Goal: Task Accomplishment & Management: Manage account settings

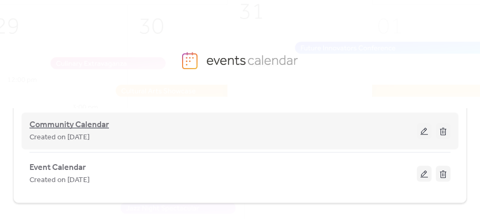
scroll to position [24, 0]
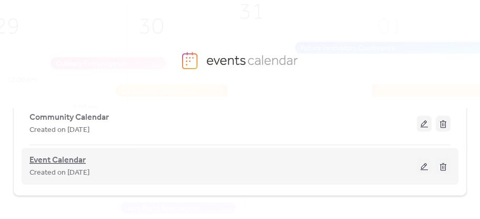
click at [64, 157] on span "Event Calendar" at bounding box center [57, 160] width 56 height 13
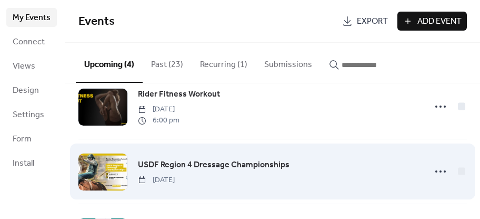
scroll to position [38, 0]
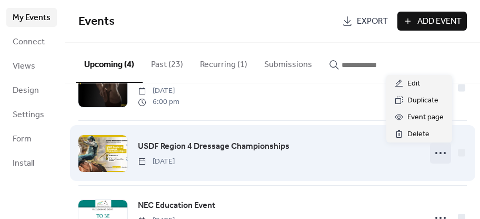
click at [440, 155] on icon at bounding box center [440, 152] width 17 height 17
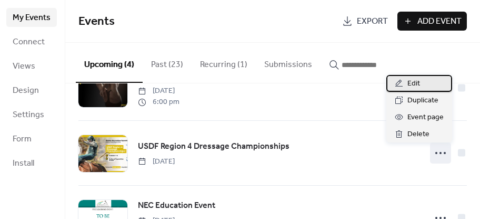
click at [423, 83] on div "Edit" at bounding box center [420, 83] width 66 height 17
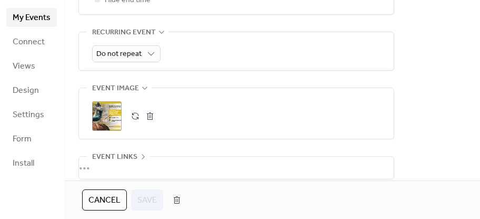
scroll to position [531, 0]
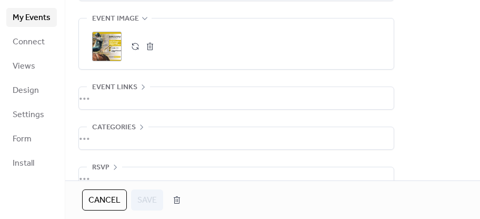
click at [135, 52] on button "button" at bounding box center [135, 46] width 15 height 15
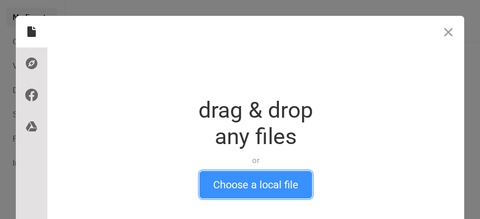
click at [232, 182] on button "Choose a local file" at bounding box center [256, 184] width 113 height 27
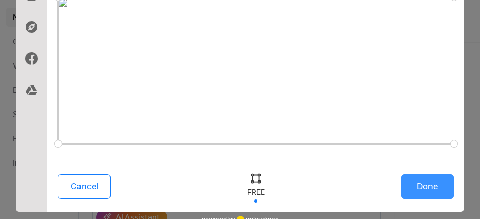
scroll to position [76, 0]
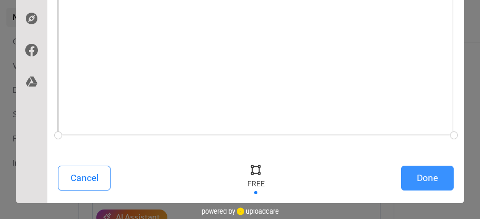
click at [428, 176] on button "Done" at bounding box center [427, 177] width 53 height 25
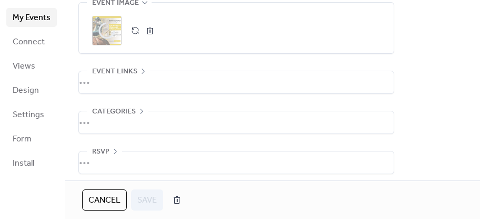
scroll to position [557, 0]
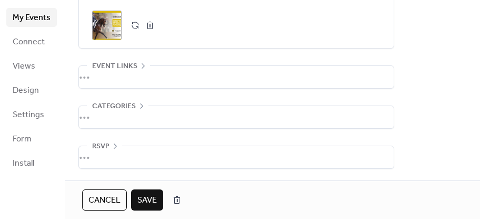
click at [148, 200] on span "Save" at bounding box center [146, 200] width 19 height 13
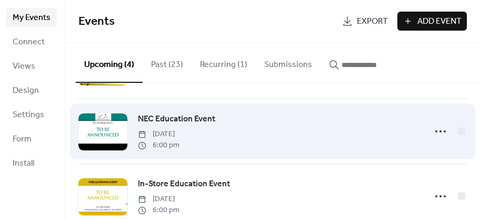
scroll to position [144, 0]
